Goal: Task Accomplishment & Management: Manage account settings

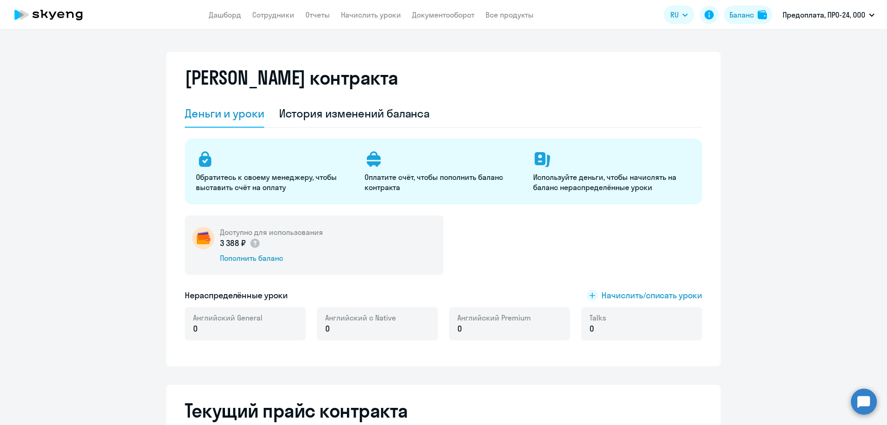
select select "english_adult_not_native_speaker"
click at [779, 42] on li "Предоплата, ПРО-24, ООО" at bounding box center [817, 42] width 123 height 23
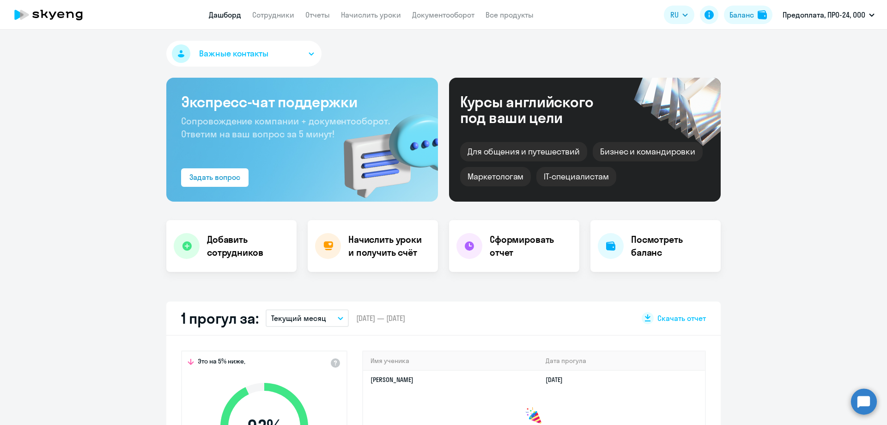
select select "30"
click at [634, 254] on h4 "Посмотреть баланс" at bounding box center [672, 246] width 82 height 26
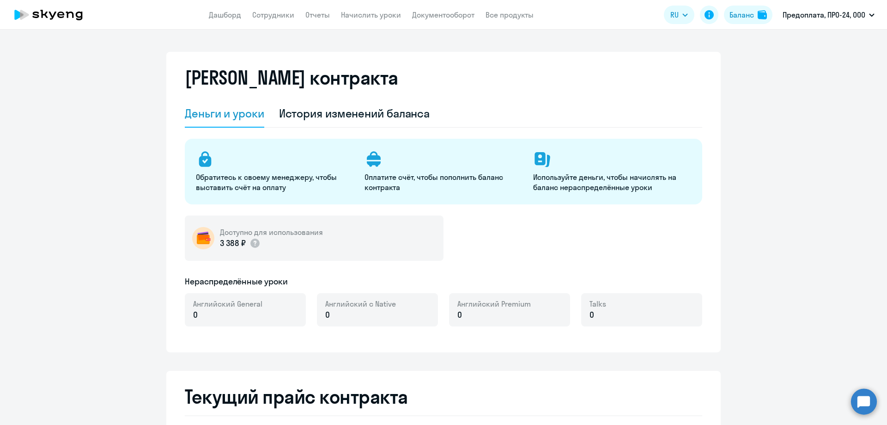
select select "english_adult_not_native_speaker"
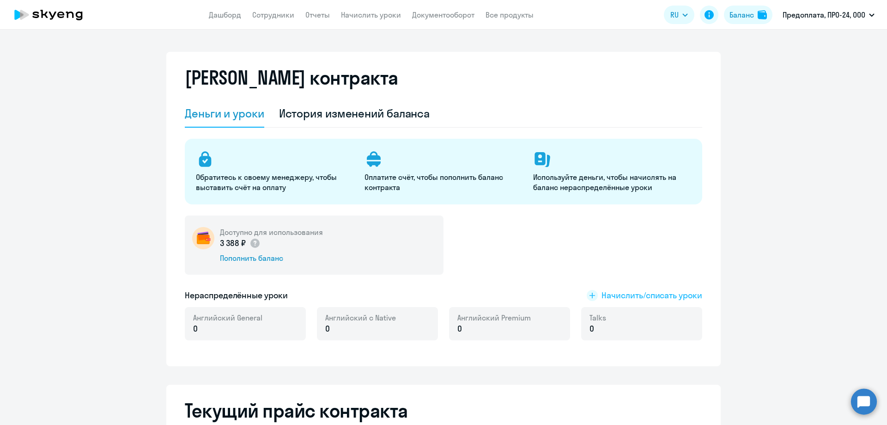
click at [615, 296] on span "Начислить/списать уроки" at bounding box center [652, 295] width 101 height 12
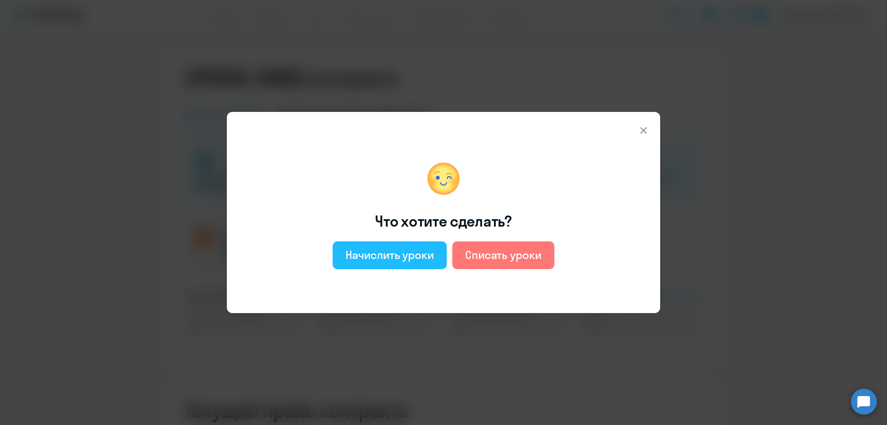
click at [383, 260] on div "Начислить уроки" at bounding box center [390, 254] width 88 height 15
select select "english_adult_not_native_speaker"
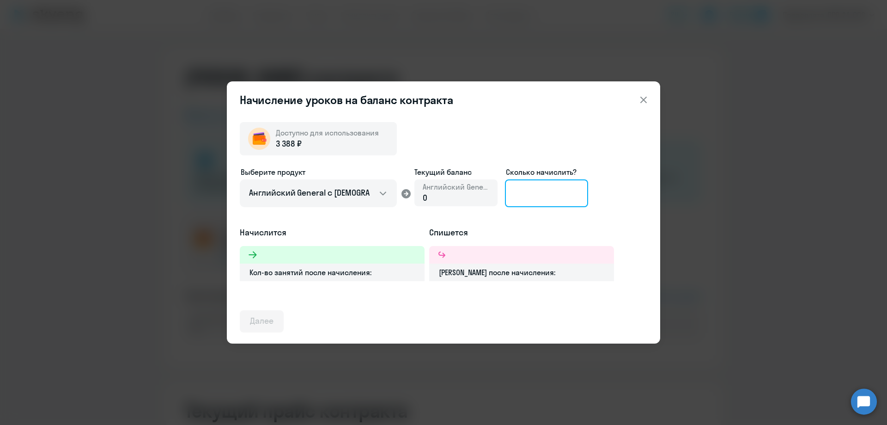
click at [542, 191] on input at bounding box center [546, 193] width 83 height 28
type input "1"
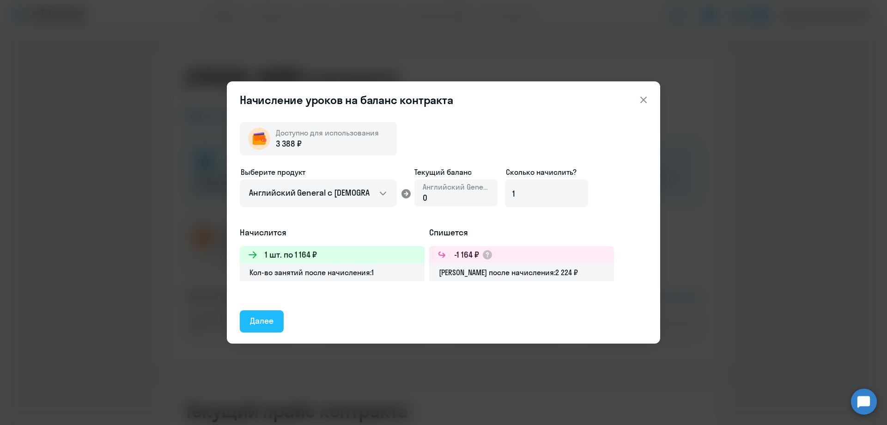
click at [250, 324] on div "Далее" at bounding box center [262, 321] width 24 height 12
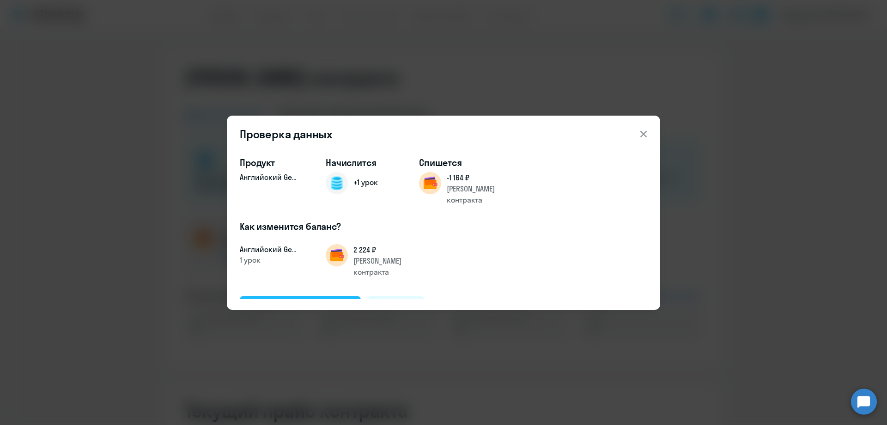
click at [288, 300] on div "Подтвердить и начислить" at bounding box center [300, 306] width 101 height 12
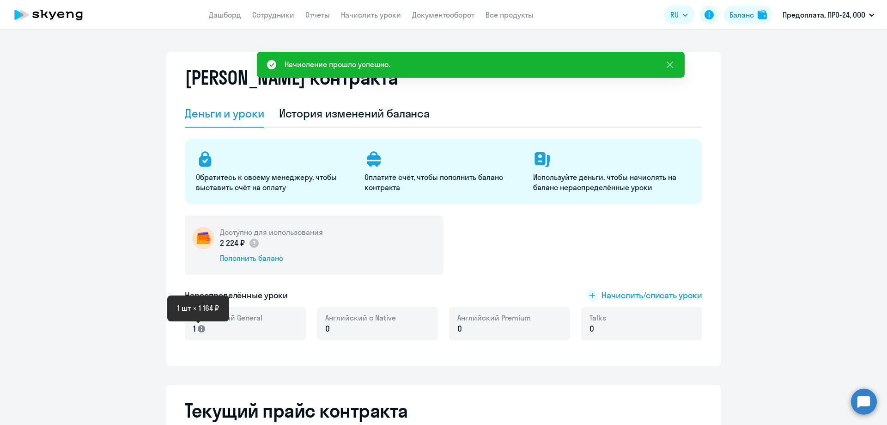
click at [198, 329] on icon at bounding box center [201, 328] width 7 height 7
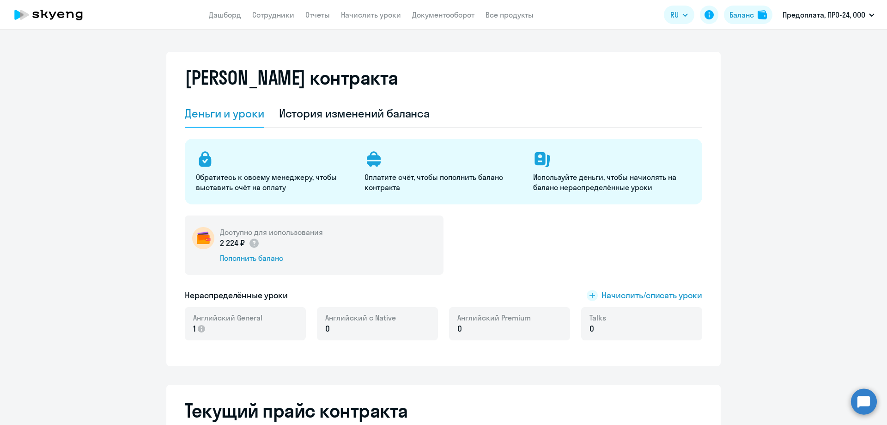
click at [235, 324] on p "1" at bounding box center [227, 329] width 69 height 12
click at [268, 14] on link "Сотрудники" at bounding box center [273, 14] width 42 height 9
select select "30"
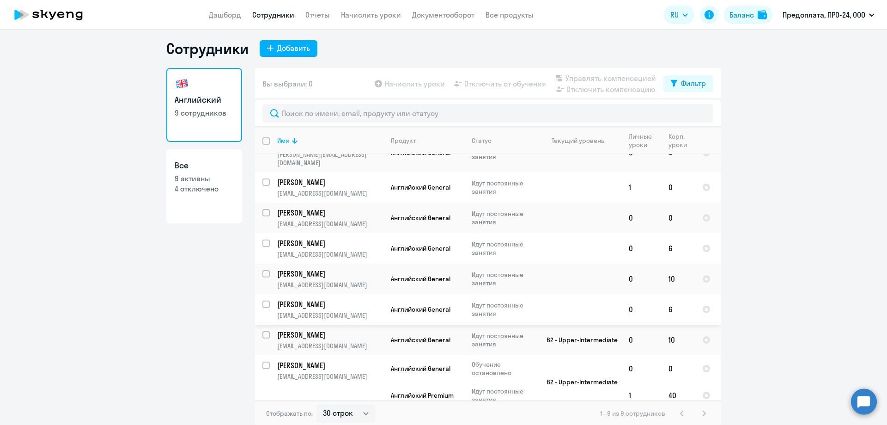
scroll to position [6, 0]
click at [302, 176] on p "[PERSON_NAME]" at bounding box center [329, 181] width 104 height 10
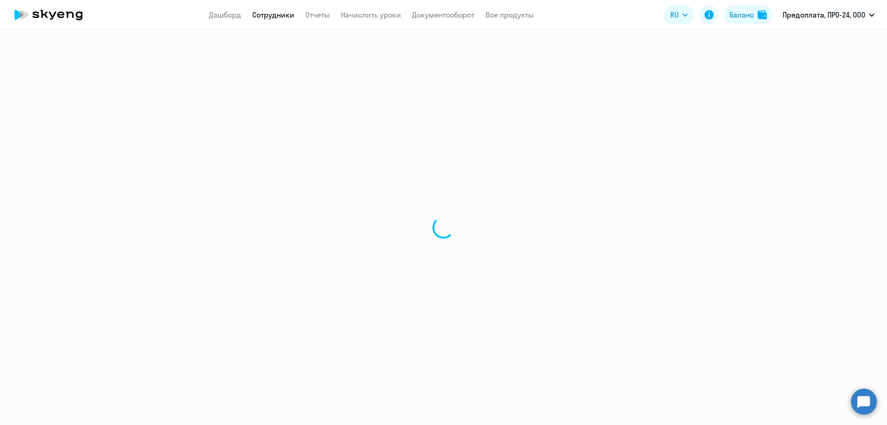
select select "english"
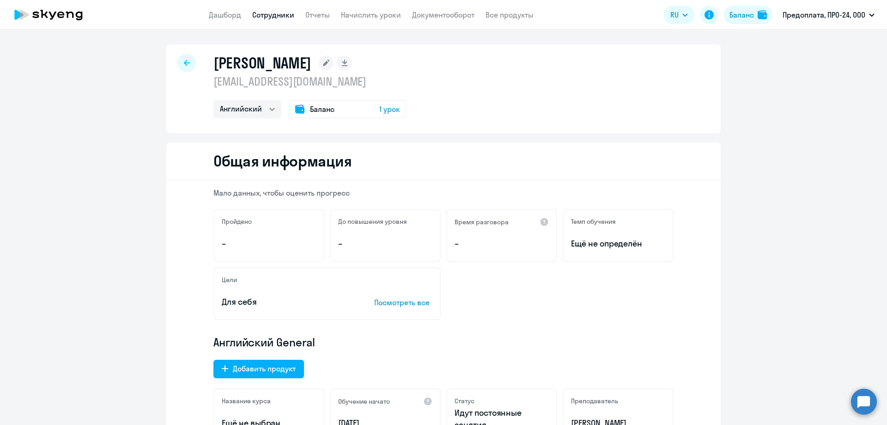
click at [358, 110] on div "Баланс 1 урок" at bounding box center [348, 109] width 118 height 18
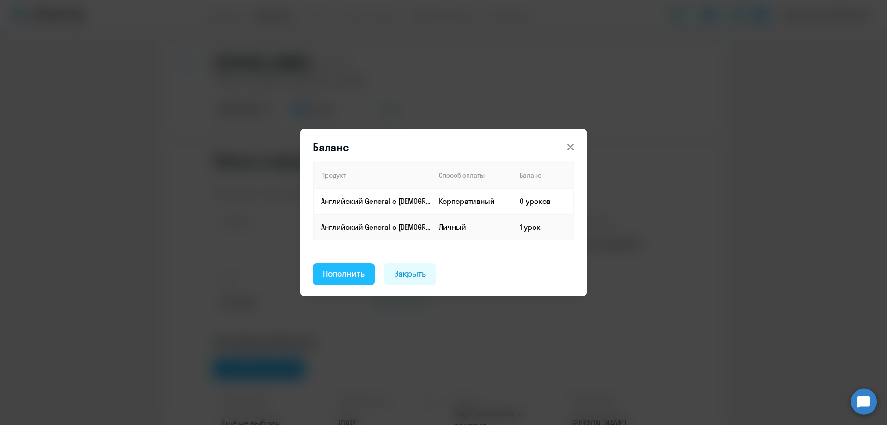
click at [335, 274] on div "Пополнить" at bounding box center [344, 274] width 42 height 12
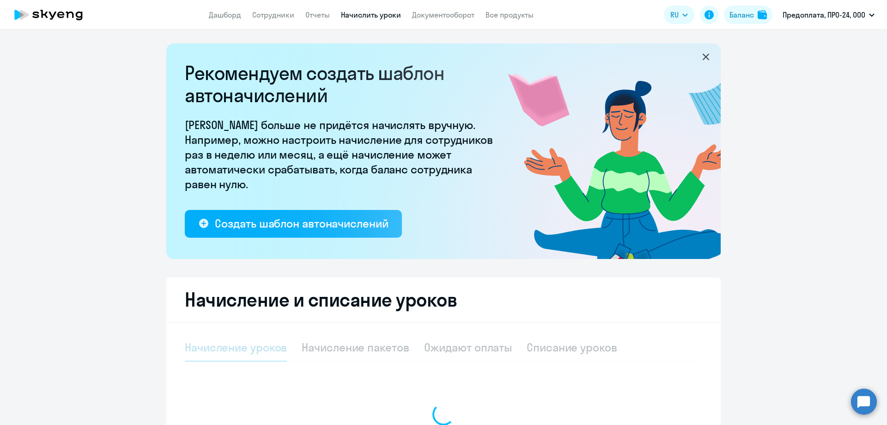
select select "10"
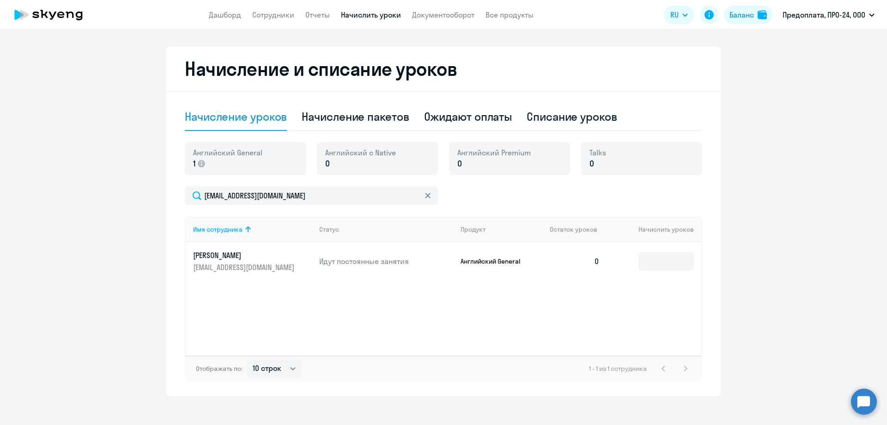
scroll to position [231, 0]
click at [201, 166] on icon at bounding box center [201, 162] width 7 height 7
click at [655, 256] on input at bounding box center [666, 260] width 55 height 18
click at [660, 266] on input at bounding box center [666, 260] width 55 height 18
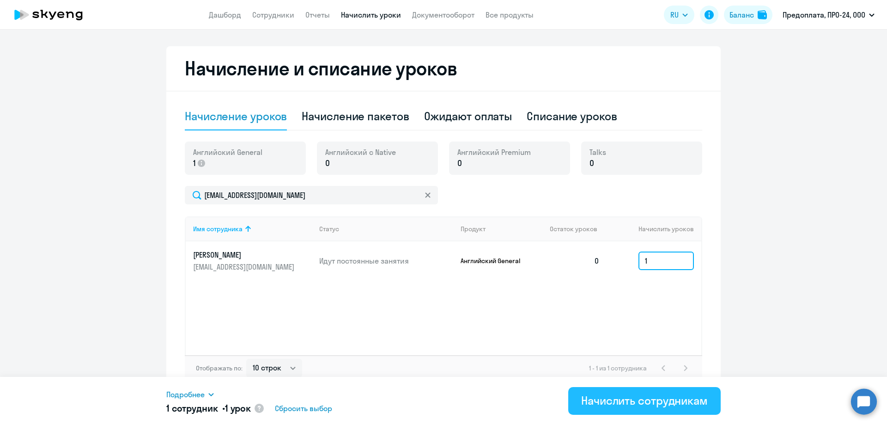
type input "1"
click at [597, 402] on div "Начислить сотрудникам" at bounding box center [644, 400] width 127 height 15
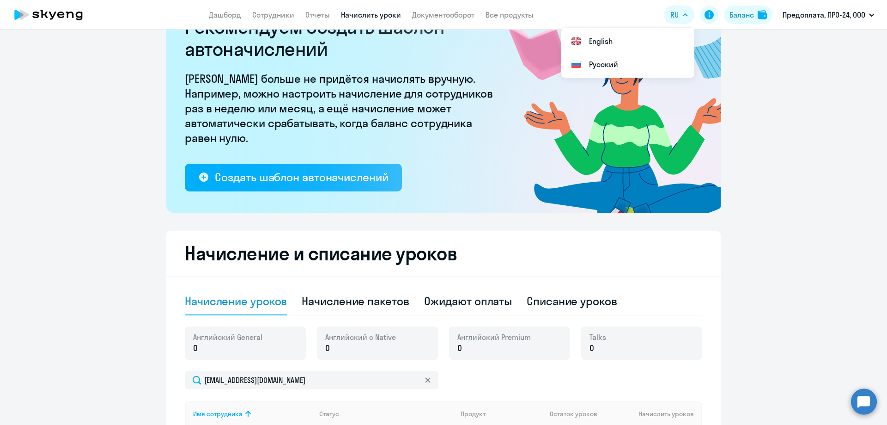
scroll to position [0, 0]
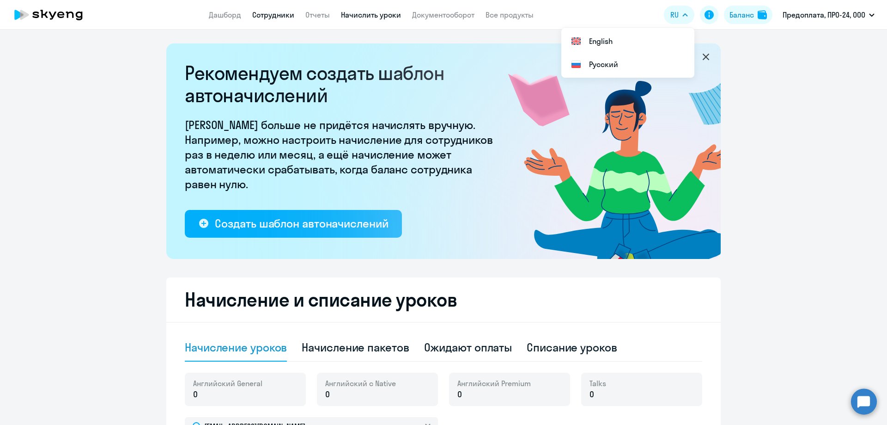
click at [268, 14] on link "Сотрудники" at bounding box center [273, 14] width 42 height 9
select select "30"
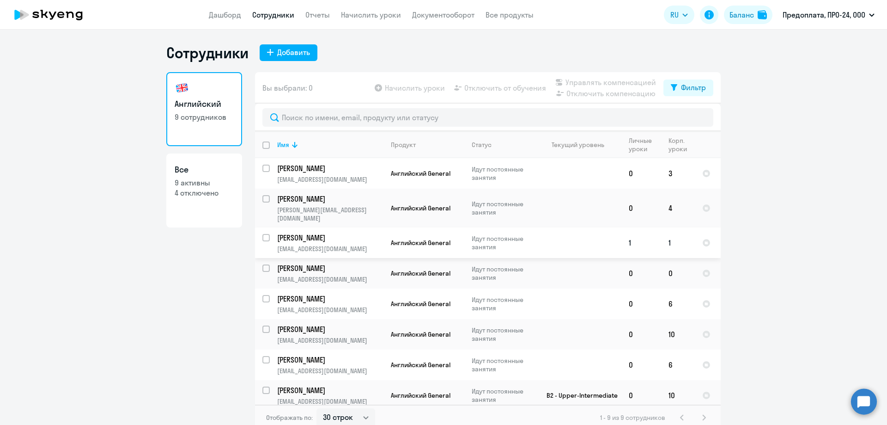
click at [583, 234] on td at bounding box center [579, 242] width 86 height 30
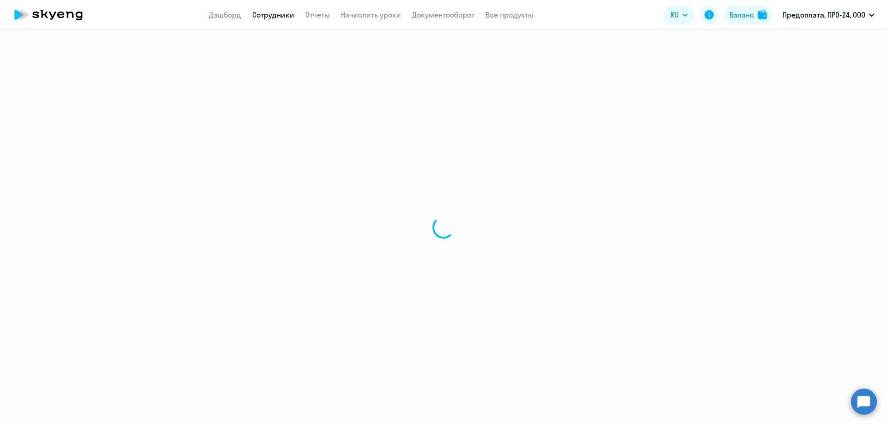
select select "english"
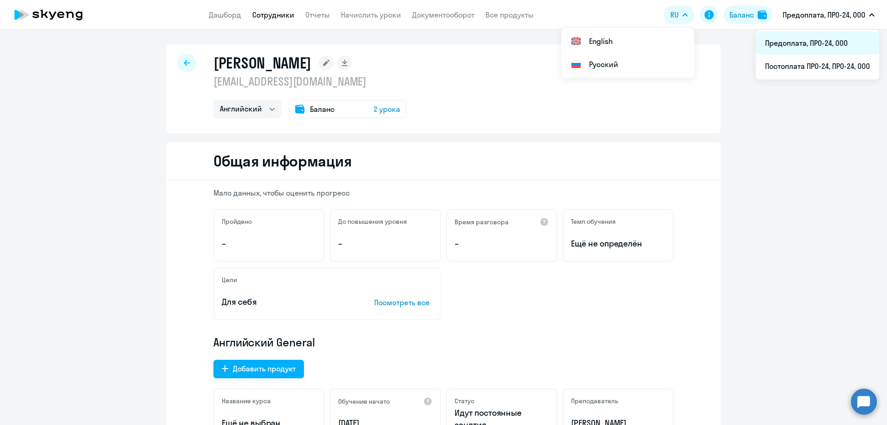
click at [781, 40] on li "Предоплата, ПРО-24, ООО" at bounding box center [817, 42] width 123 height 23
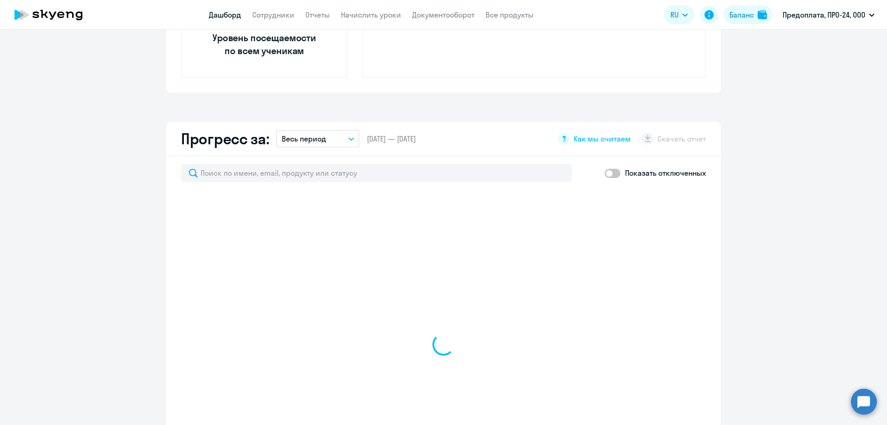
select select "30"
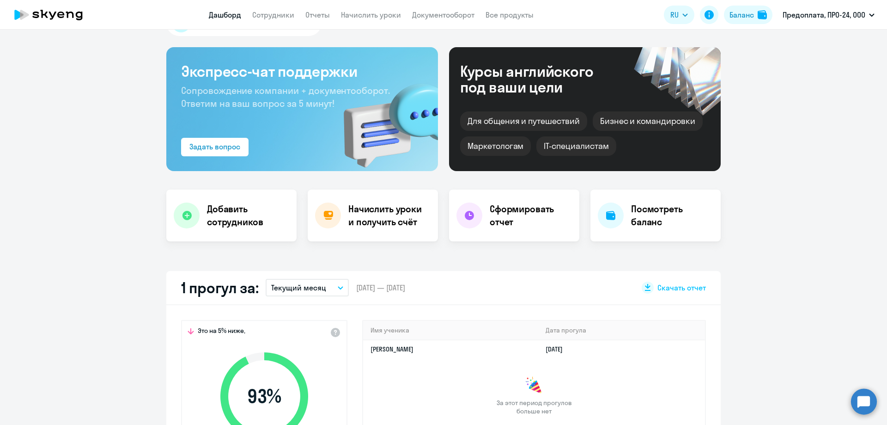
scroll to position [46, 0]
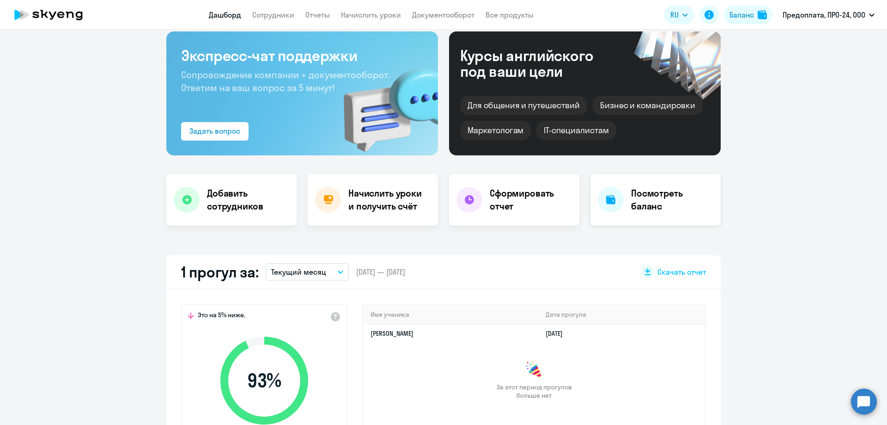
click at [649, 210] on h4 "Посмотреть баланс" at bounding box center [672, 200] width 82 height 26
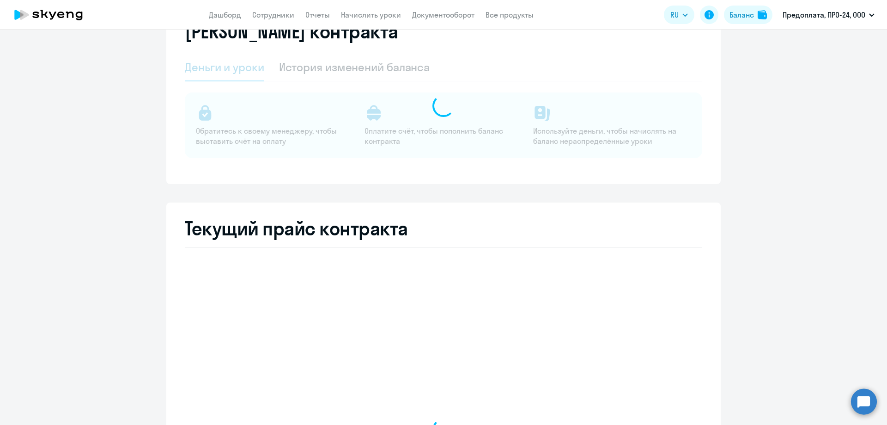
select select "english_adult_not_native_speaker"
